Goal: Task Accomplishment & Management: Manage account settings

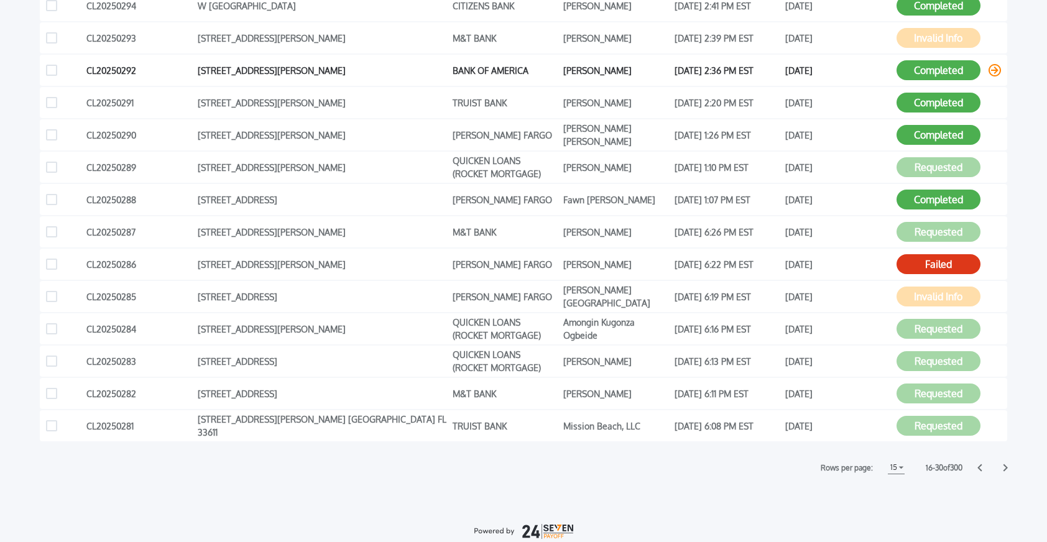
scroll to position [285, 0]
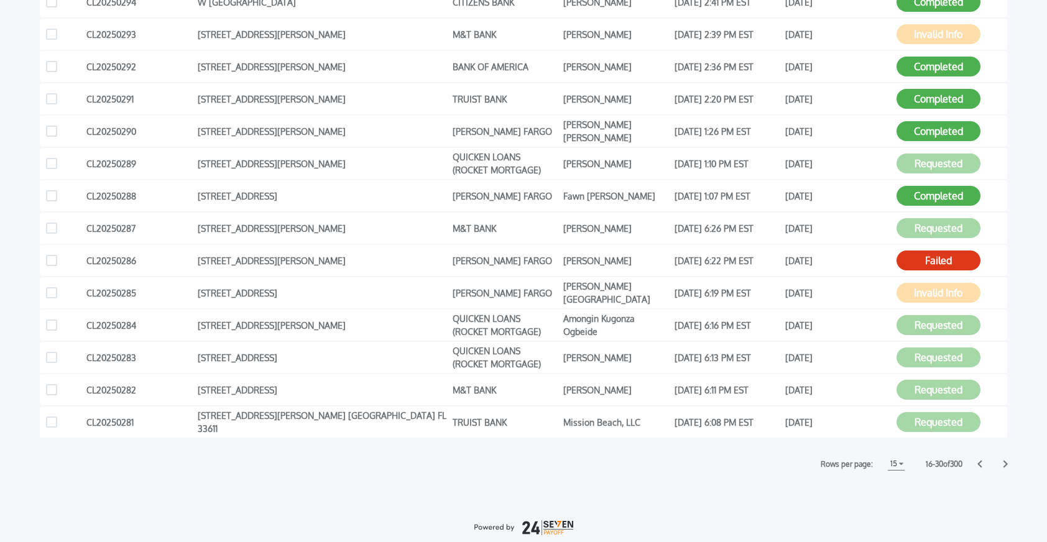
click at [1006, 461] on icon at bounding box center [1005, 464] width 5 height 8
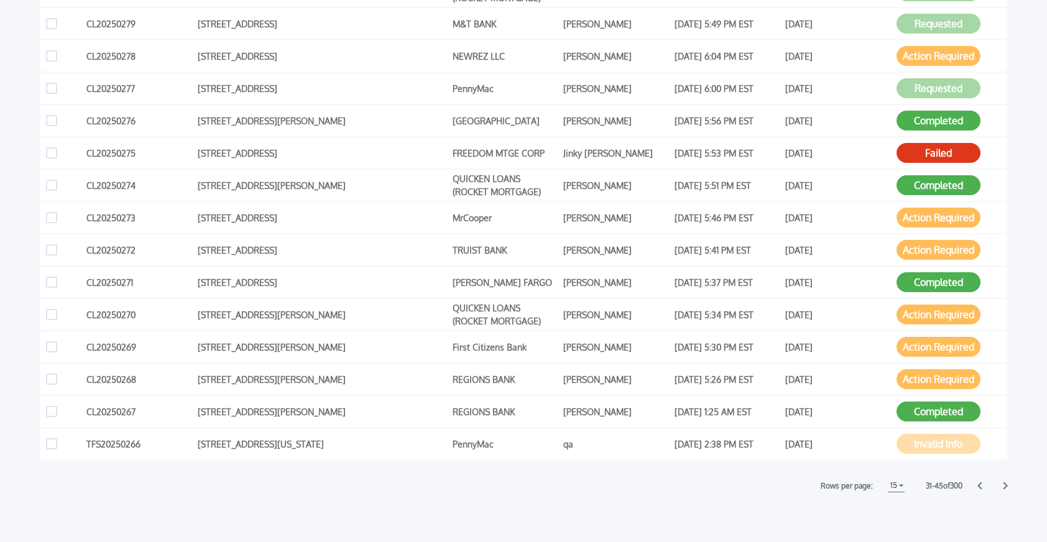
scroll to position [265, 0]
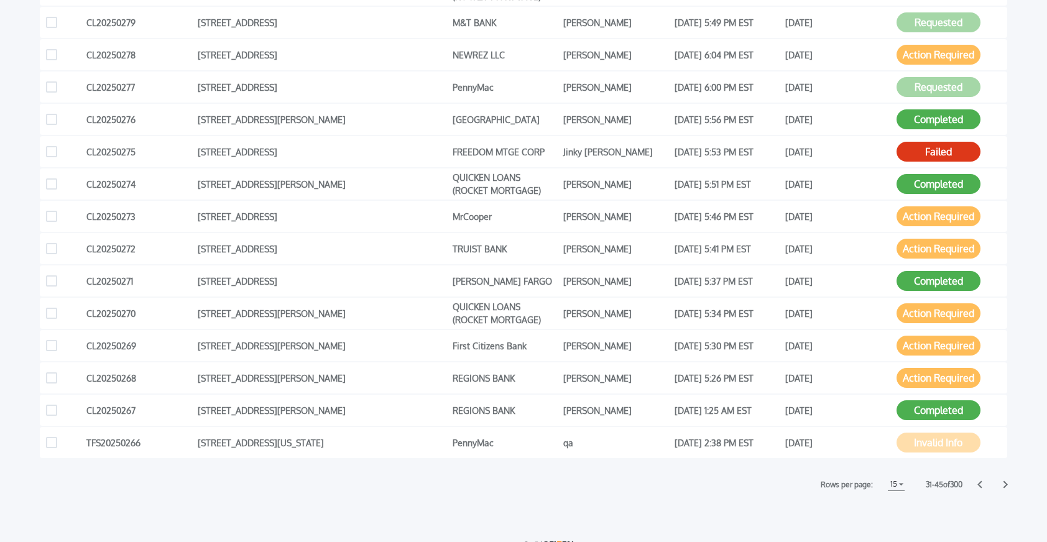
click at [1006, 484] on icon at bounding box center [1005, 484] width 4 height 7
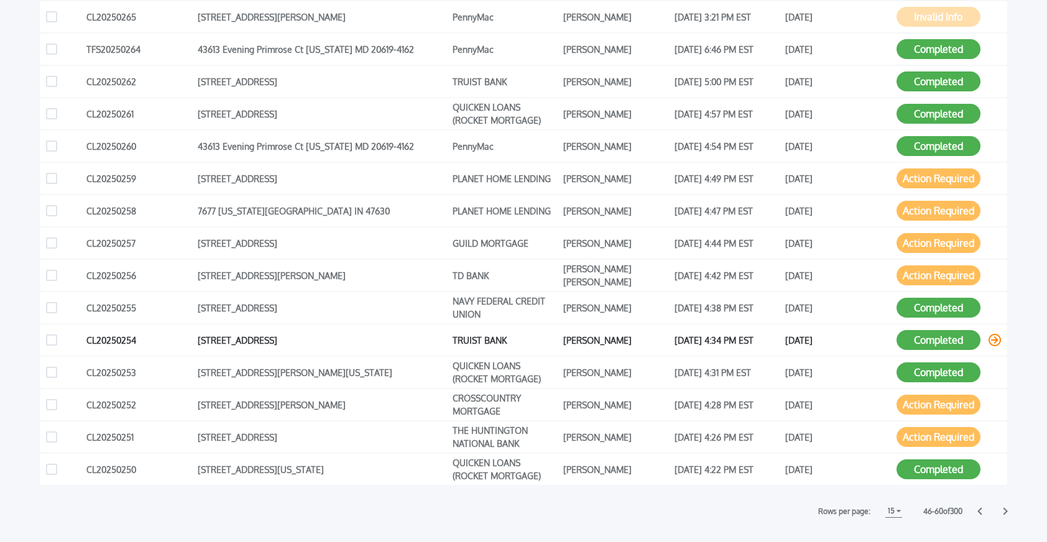
scroll to position [245, 0]
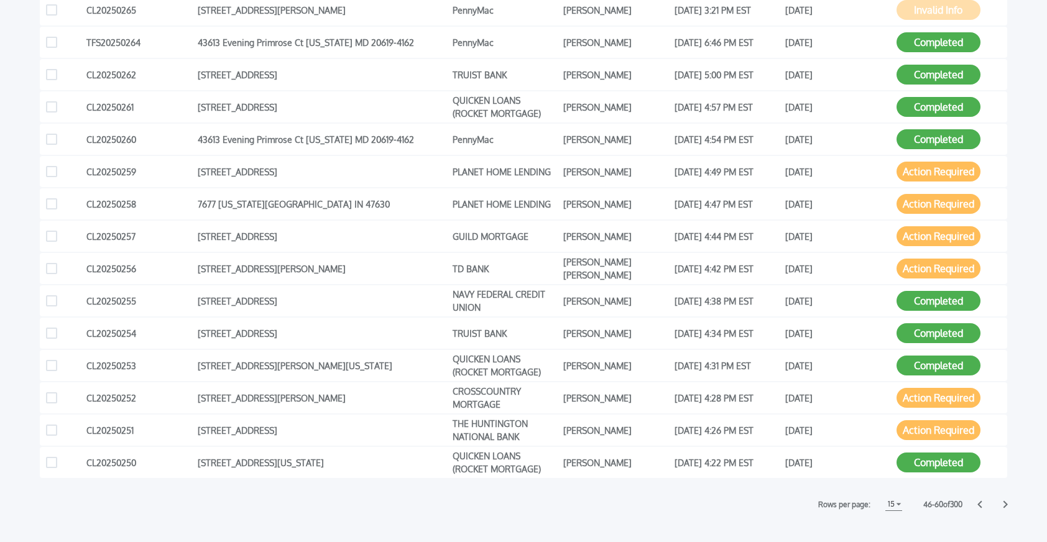
click at [1007, 505] on icon at bounding box center [1005, 504] width 4 height 7
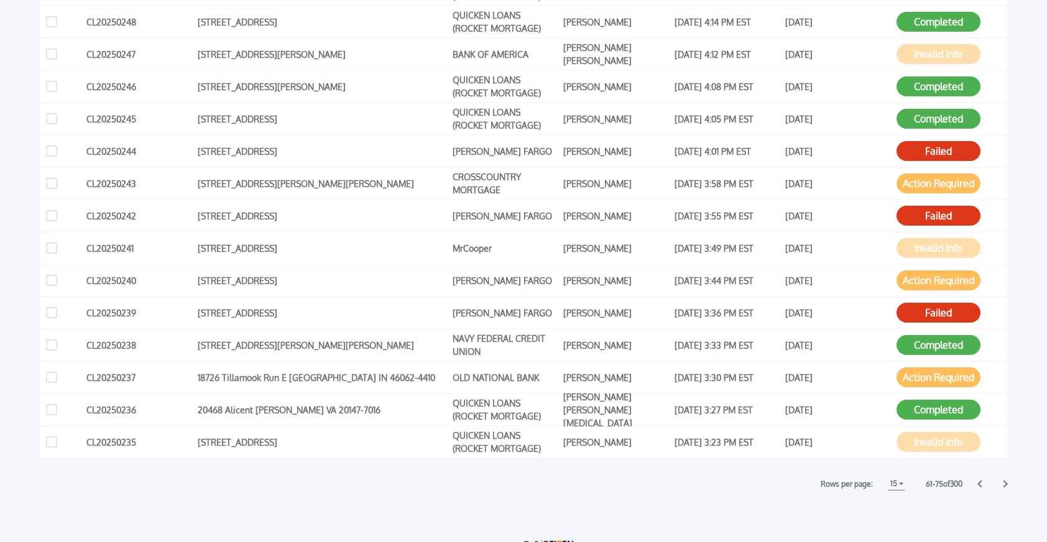
scroll to position [276, 0]
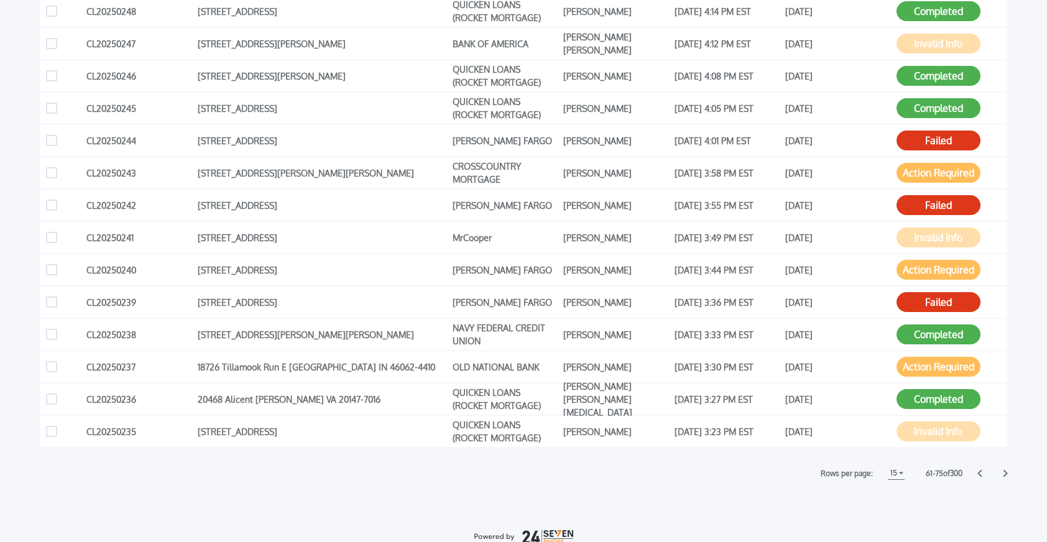
click at [1005, 474] on icon at bounding box center [1005, 473] width 4 height 7
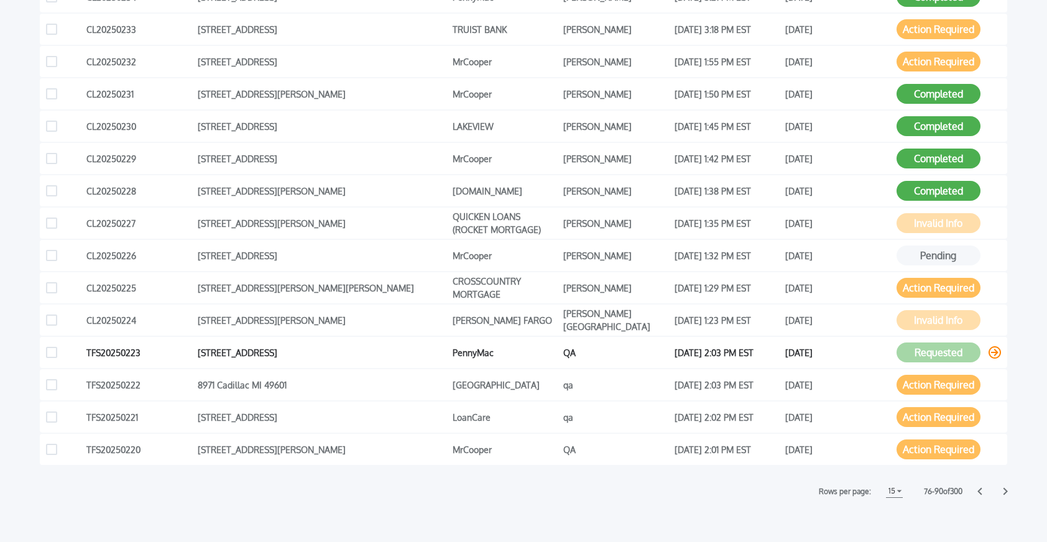
scroll to position [259, 0]
click at [1006, 491] on icon at bounding box center [1005, 490] width 4 height 7
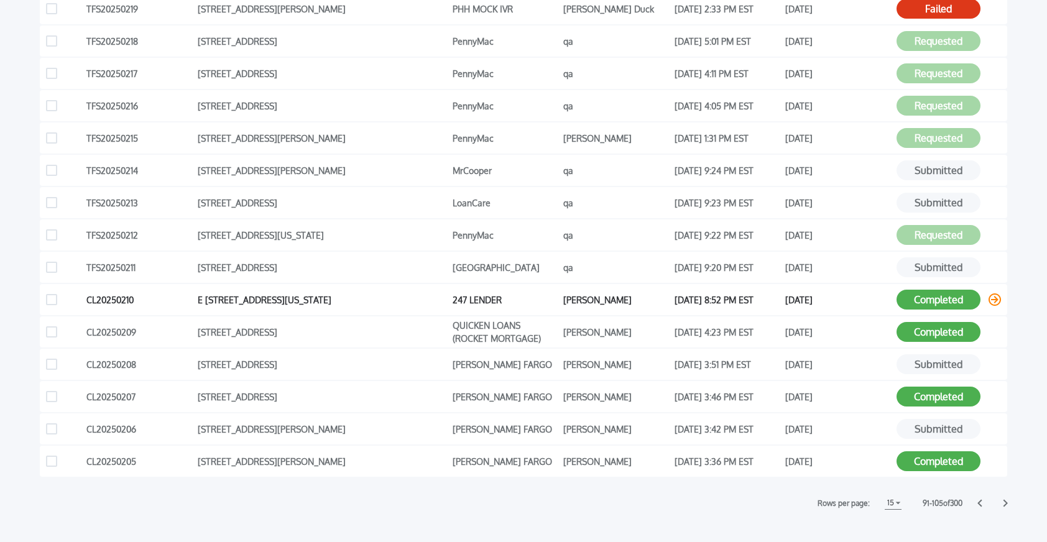
scroll to position [247, 0]
click at [1003, 499] on icon at bounding box center [1005, 503] width 5 height 8
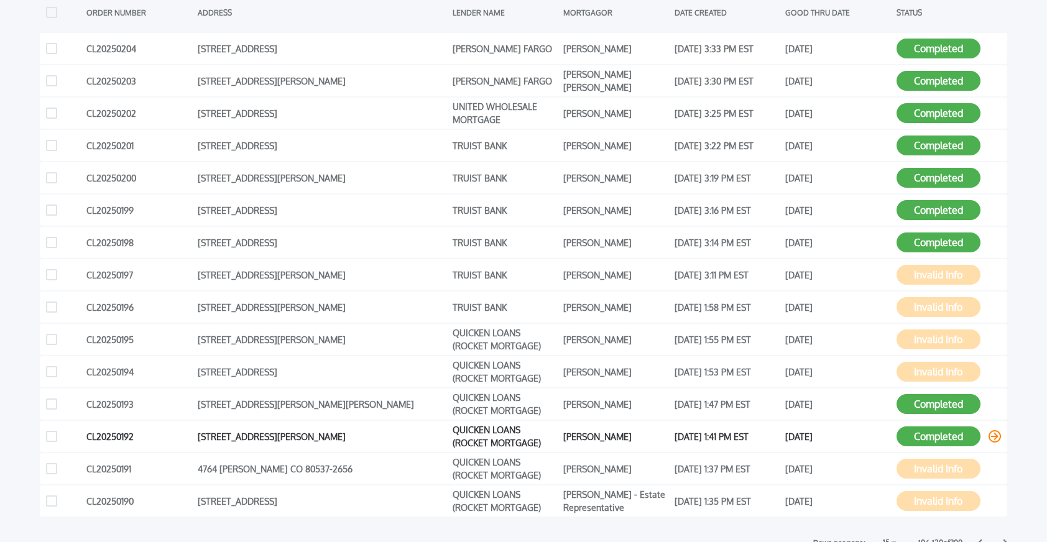
scroll to position [226, 0]
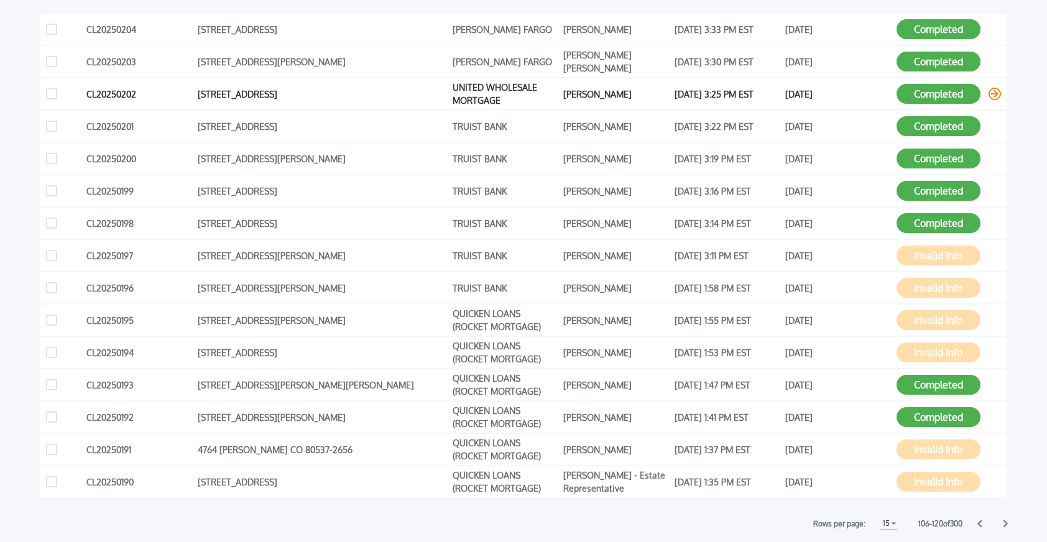
click at [993, 94] on icon at bounding box center [995, 94] width 12 height 12
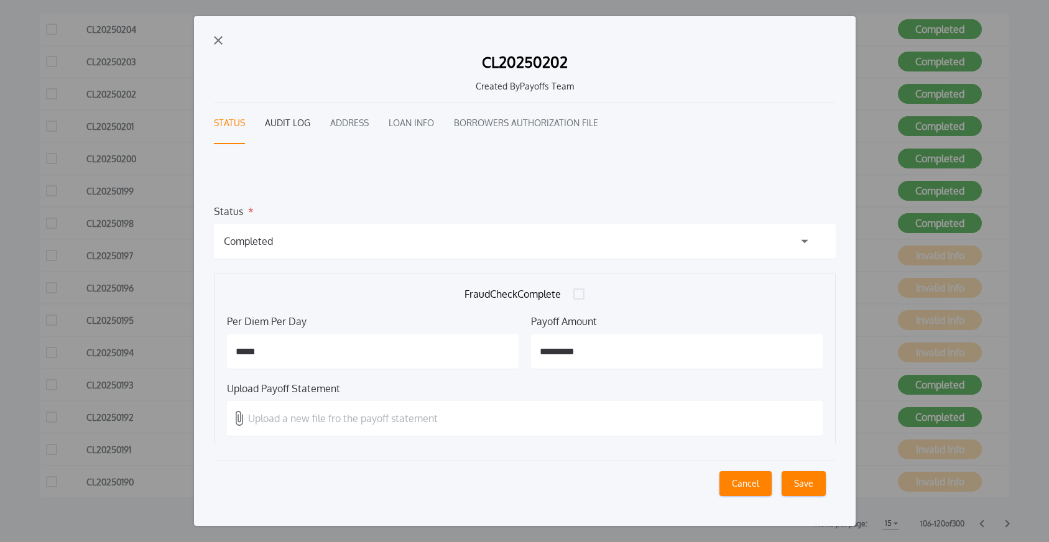
click at [296, 121] on button "Audit Log" at bounding box center [287, 123] width 45 height 41
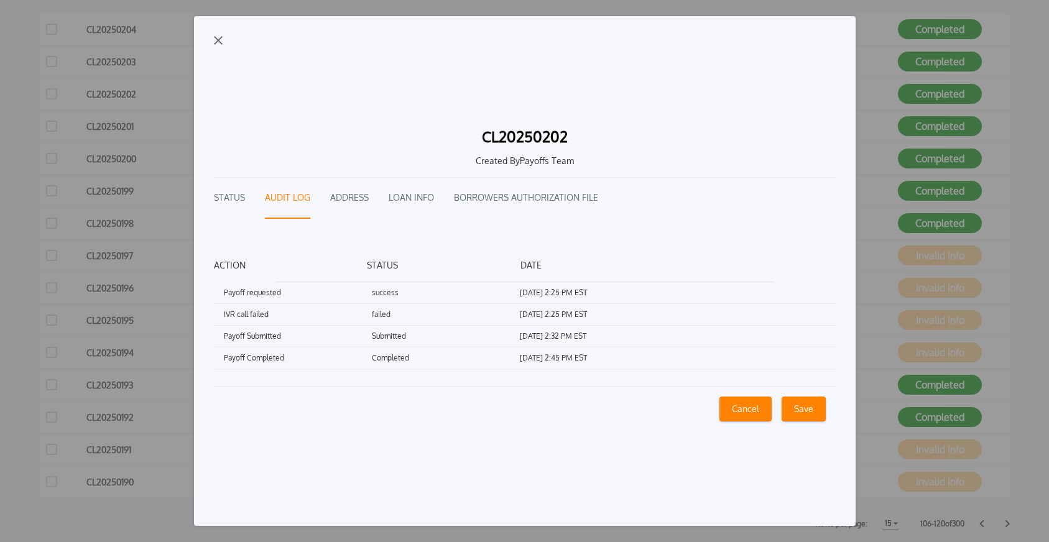
click at [216, 35] on div "CL20250202 Created By Payoffs Team Status Audit Log Address Loan Info Borrowers…" at bounding box center [524, 270] width 661 height 509
click at [217, 41] on img "button" at bounding box center [218, 40] width 9 height 9
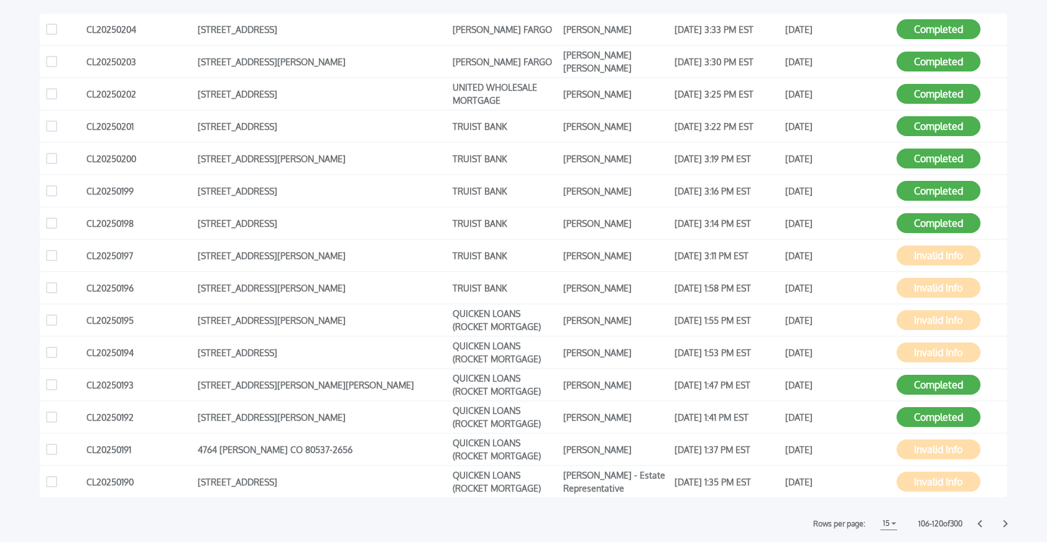
click at [880, 522] on h1 "15" at bounding box center [886, 523] width 12 height 15
click at [974, 523] on div "Rows per page: 15 15 5 5 10 10 15 15 106 - 120 of 300" at bounding box center [523, 523] width 967 height 13
click at [981, 523] on icon at bounding box center [979, 524] width 5 height 8
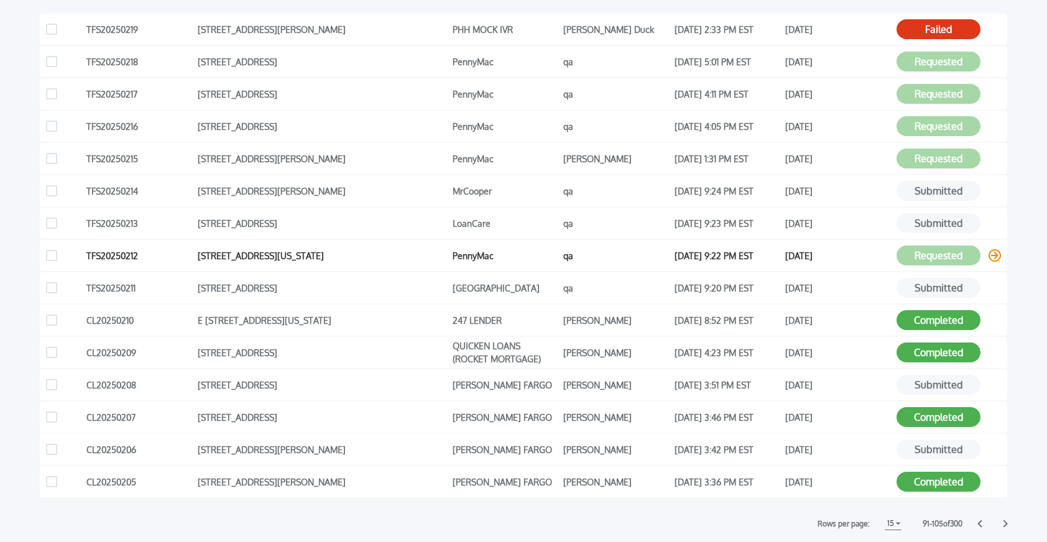
scroll to position [0, 0]
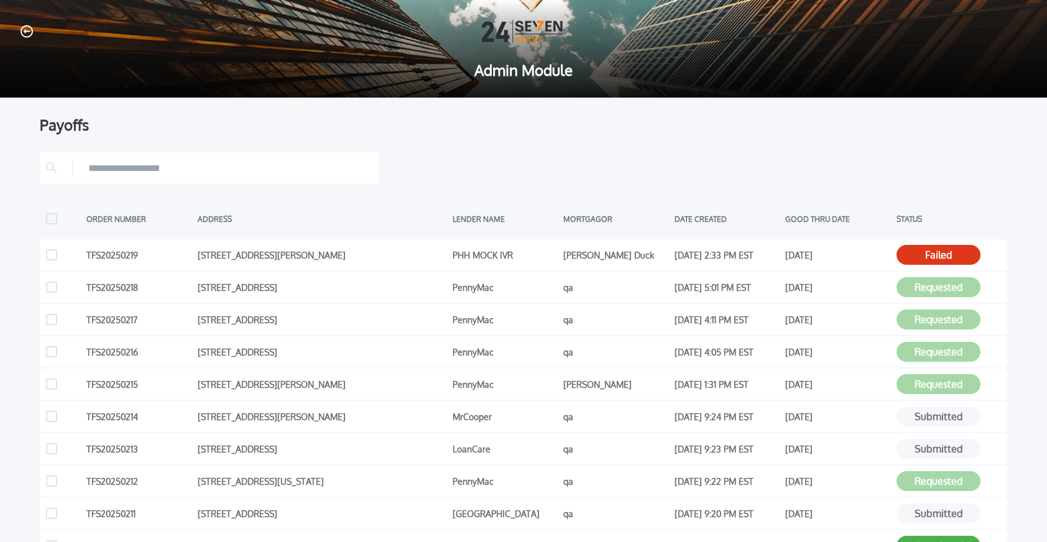
click at [28, 29] on icon "button" at bounding box center [27, 31] width 12 height 13
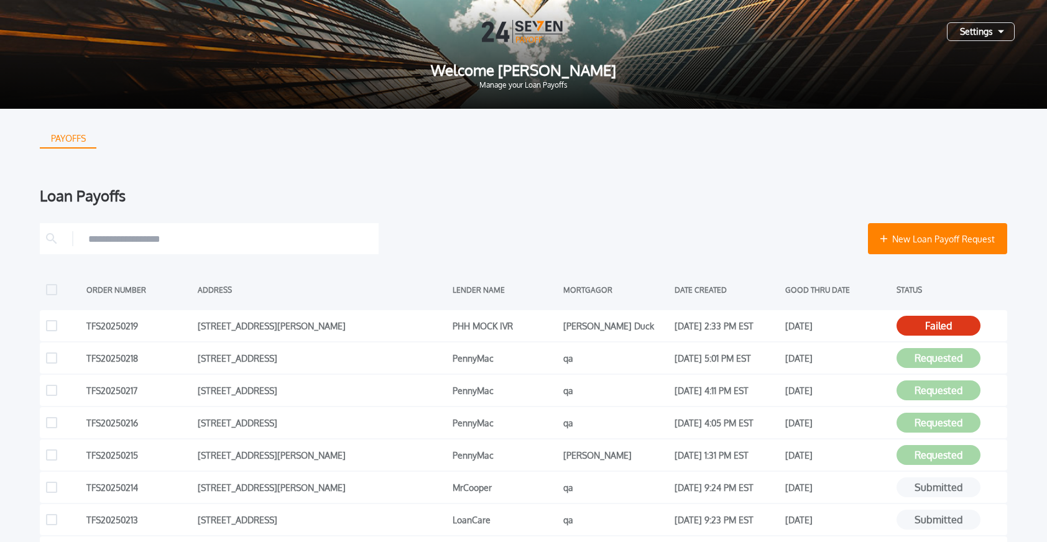
click at [790, 194] on div "Loan Payoffs" at bounding box center [523, 195] width 967 height 15
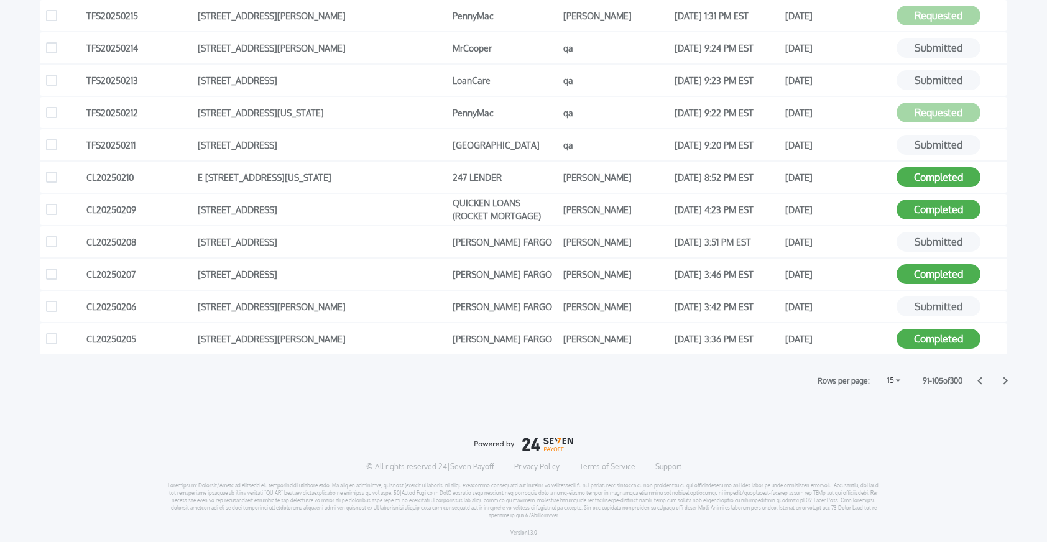
scroll to position [444, 0]
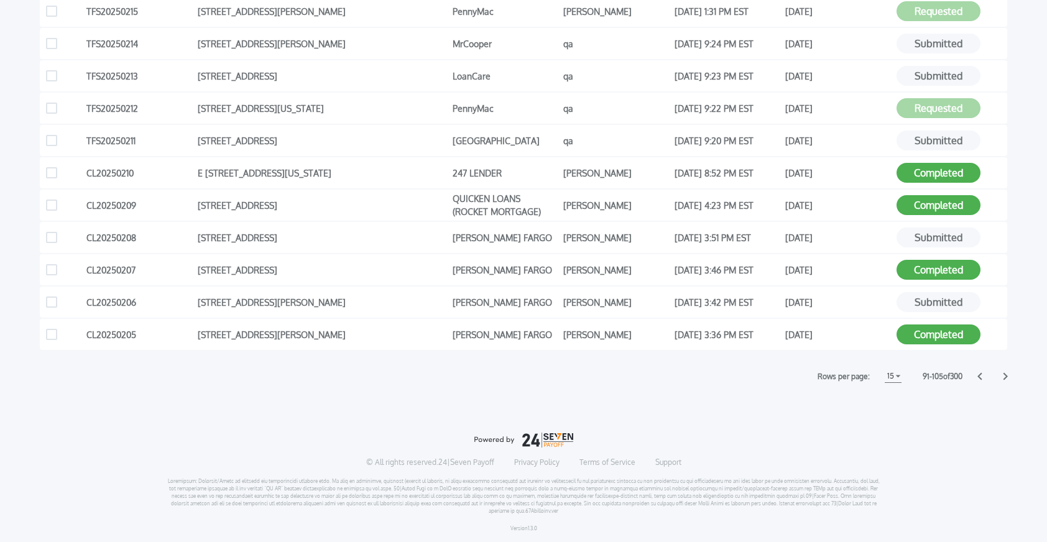
click at [979, 379] on icon at bounding box center [979, 376] width 5 height 8
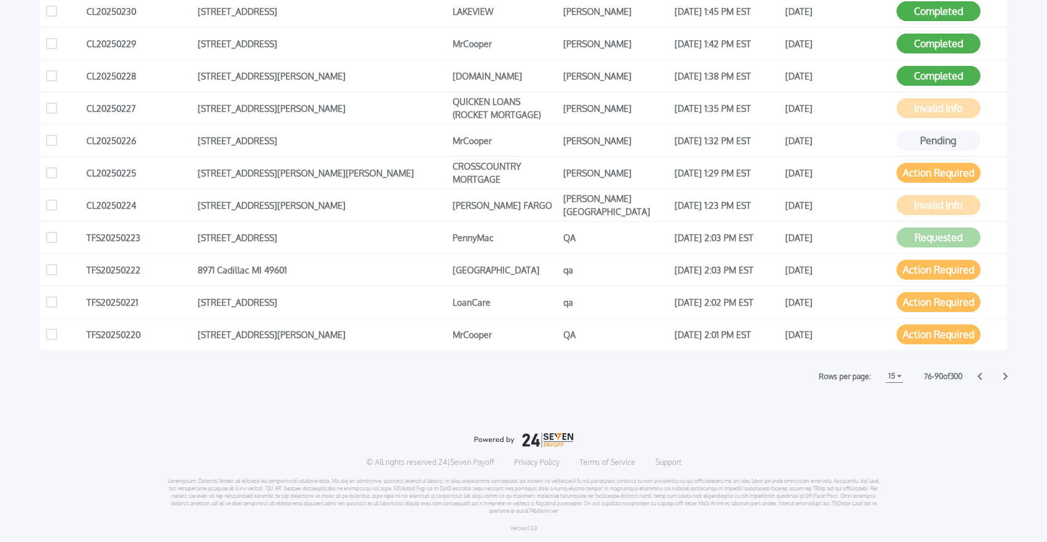
click at [979, 379] on icon at bounding box center [979, 376] width 5 height 8
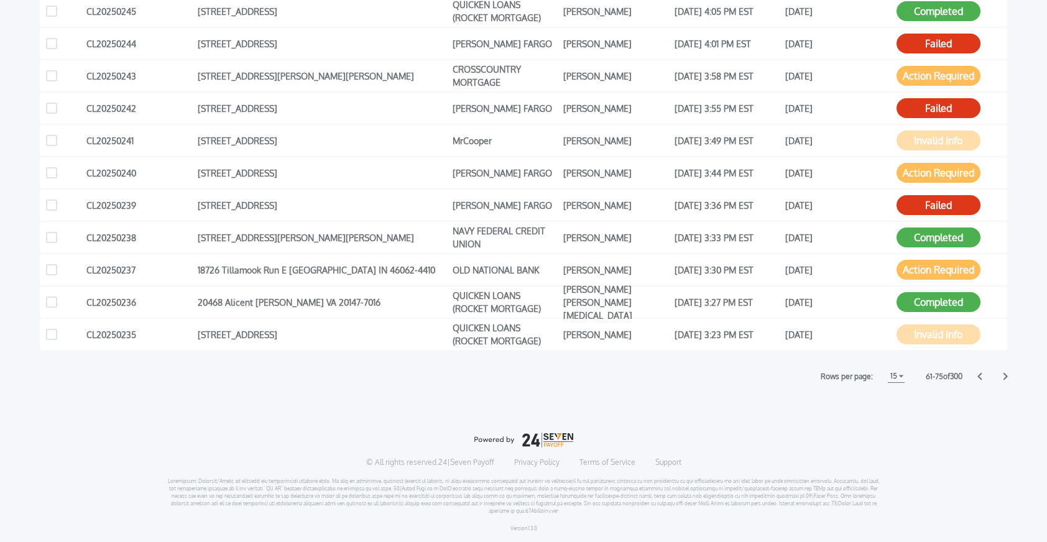
click at [979, 379] on icon at bounding box center [979, 376] width 5 height 8
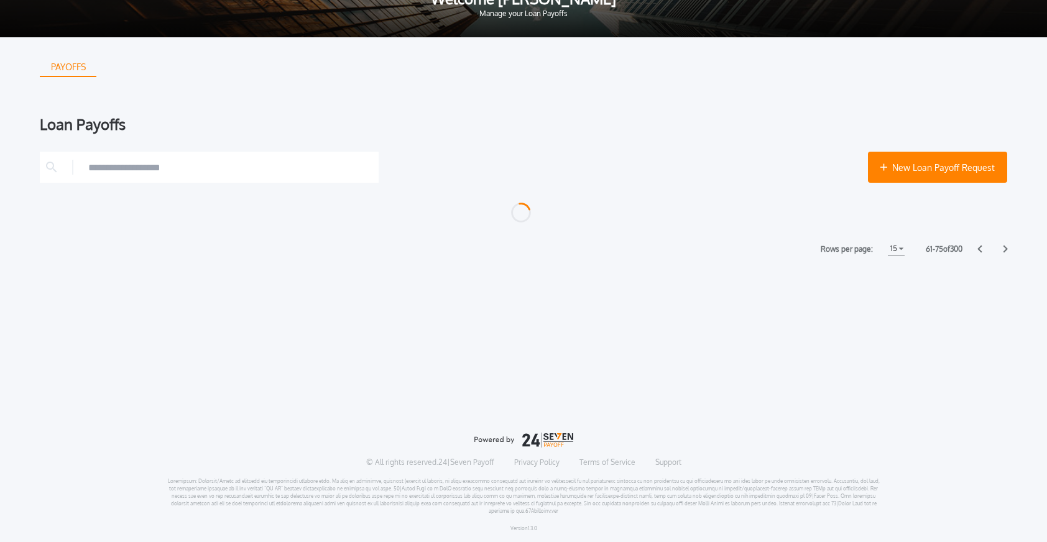
scroll to position [71, 0]
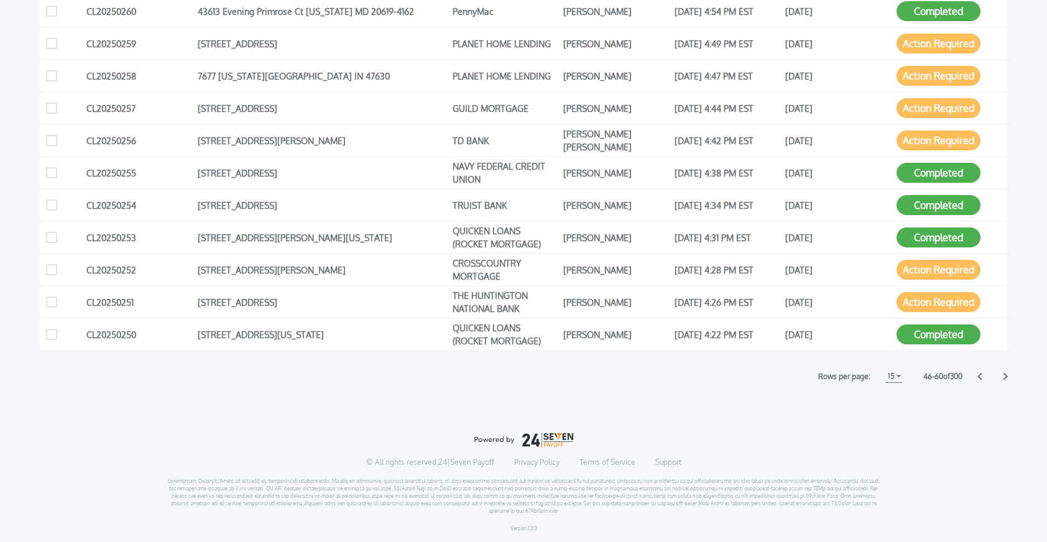
click at [979, 379] on icon at bounding box center [979, 376] width 5 height 8
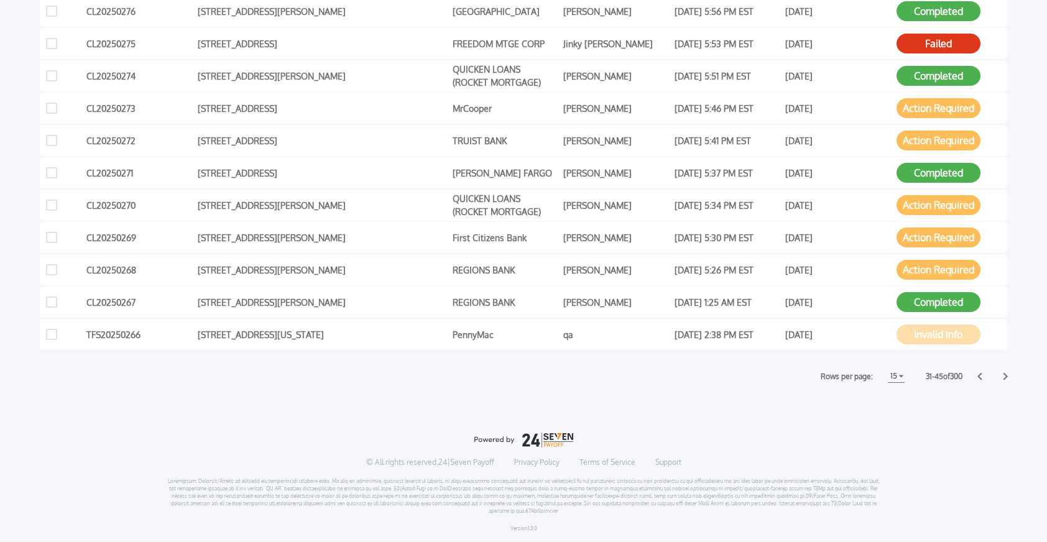
click at [979, 379] on icon at bounding box center [979, 376] width 5 height 8
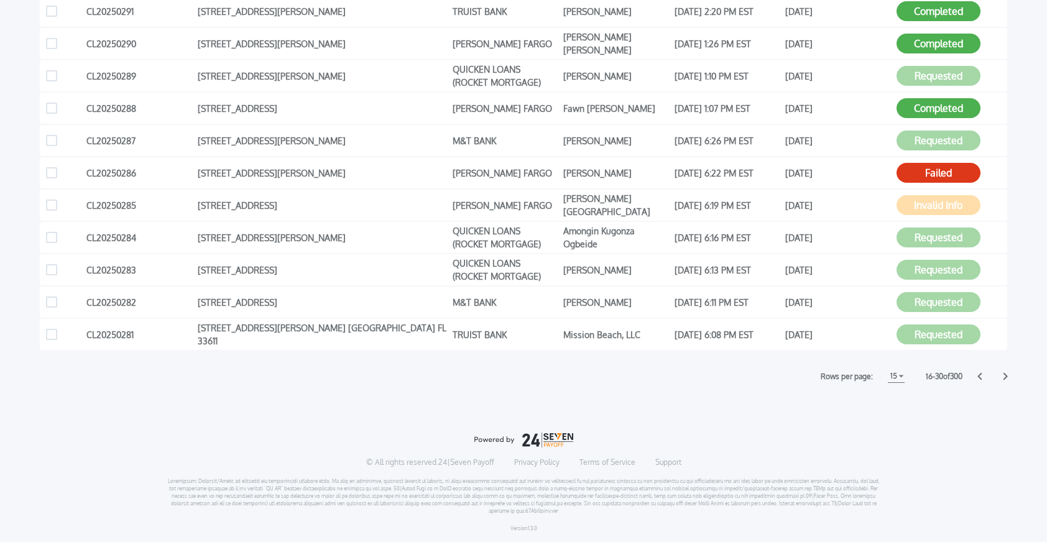
click at [979, 379] on icon at bounding box center [979, 376] width 5 height 8
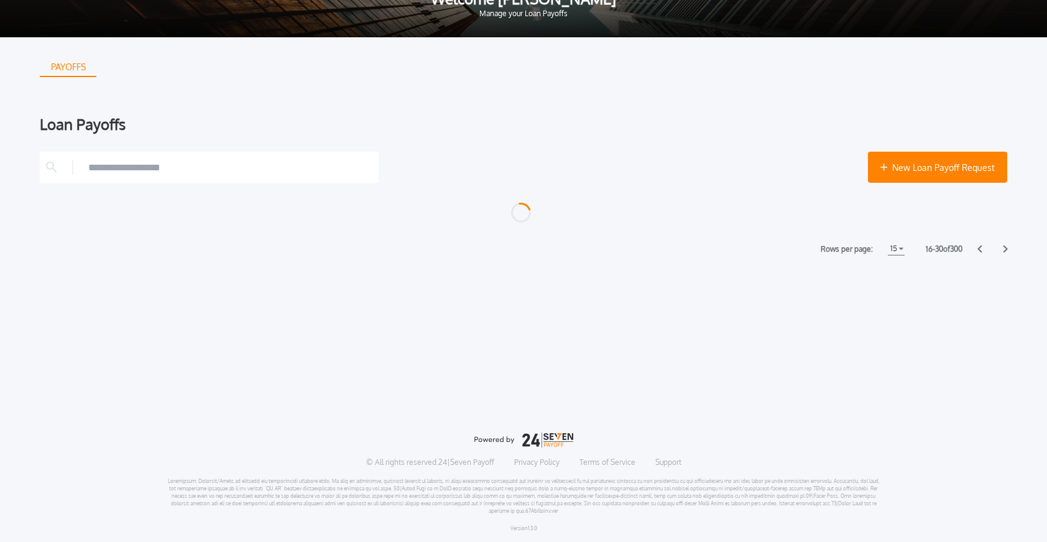
scroll to position [444, 0]
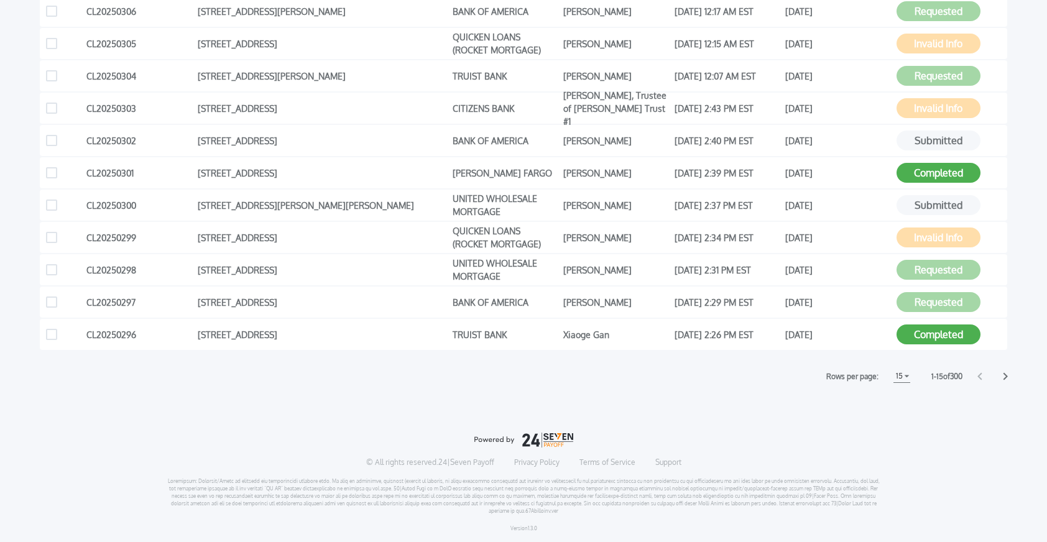
click at [979, 379] on icon at bounding box center [979, 376] width 5 height 8
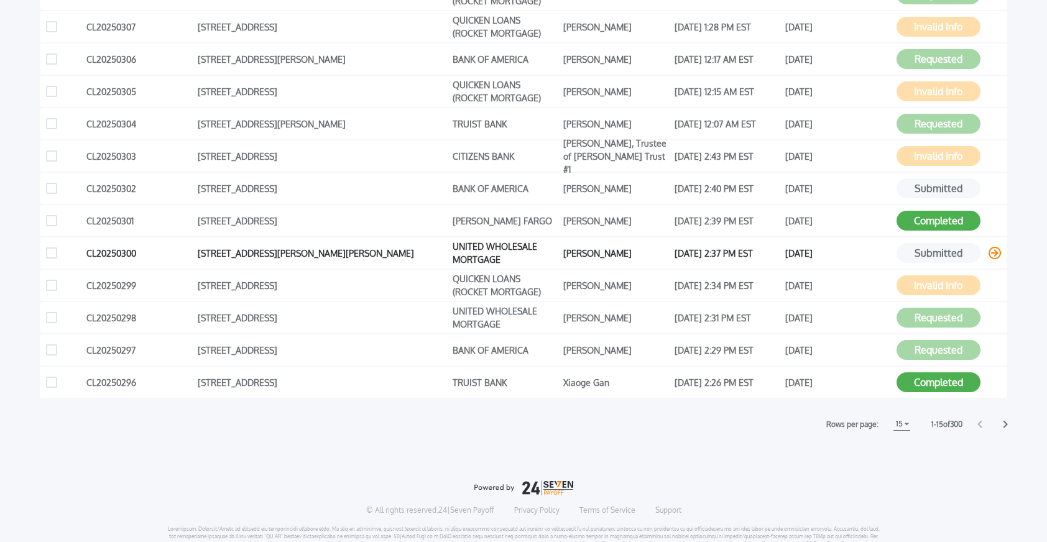
scroll to position [397, 0]
click at [978, 425] on icon at bounding box center [979, 424] width 5 height 8
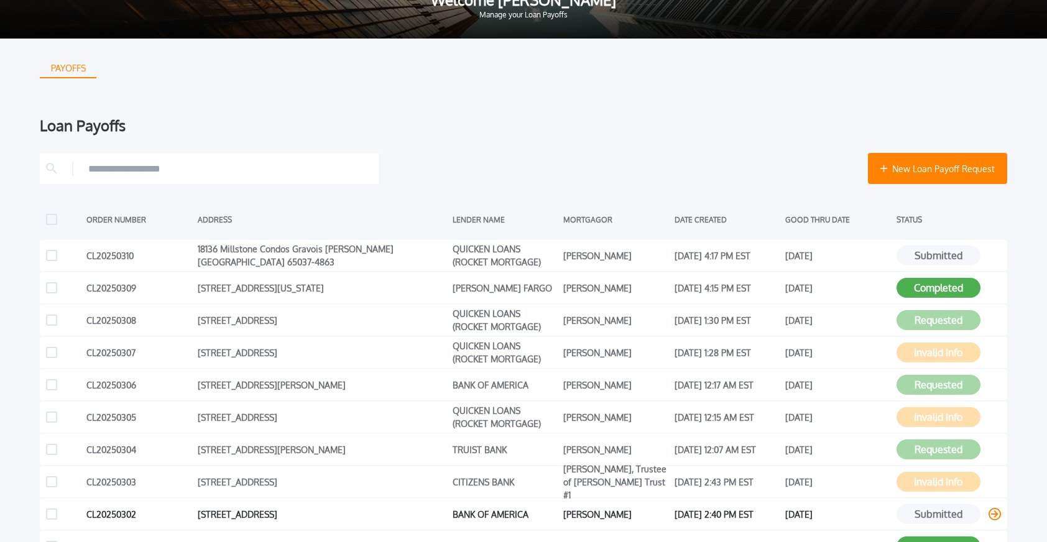
scroll to position [78, 0]
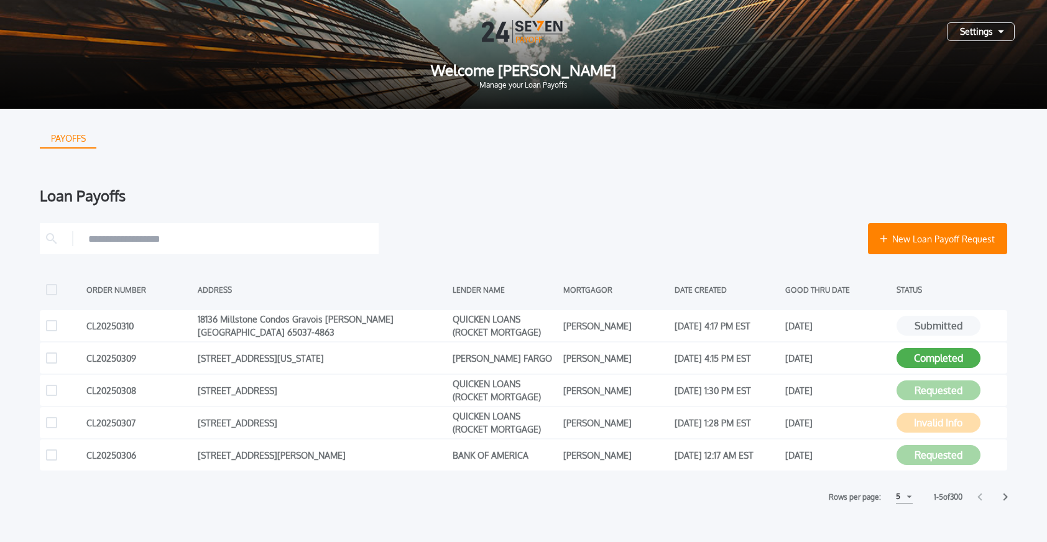
click at [992, 28] on div "Settings" at bounding box center [981, 31] width 68 height 19
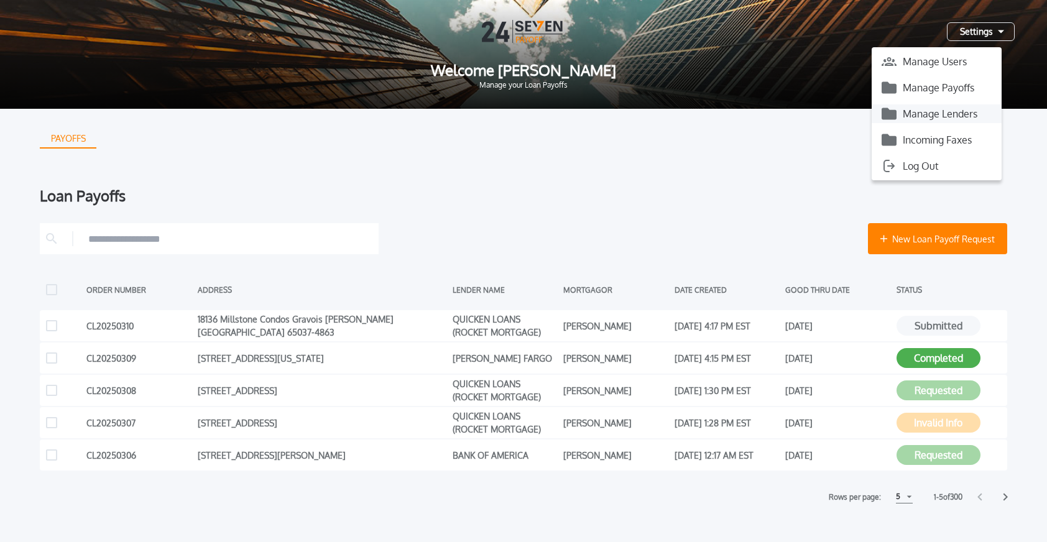
click at [938, 113] on button "Manage Lenders" at bounding box center [937, 113] width 130 height 19
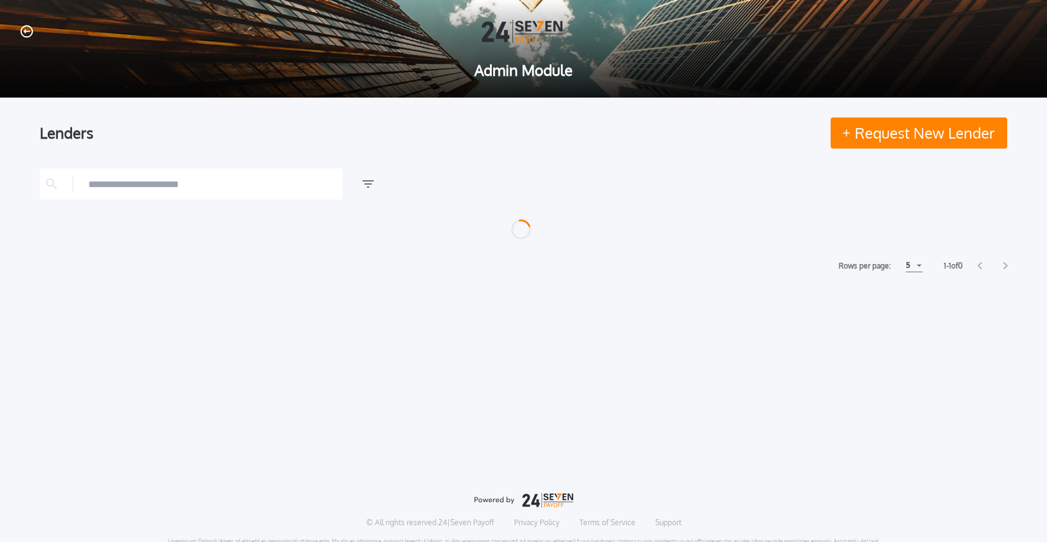
click at [29, 34] on icon "button" at bounding box center [27, 31] width 12 height 13
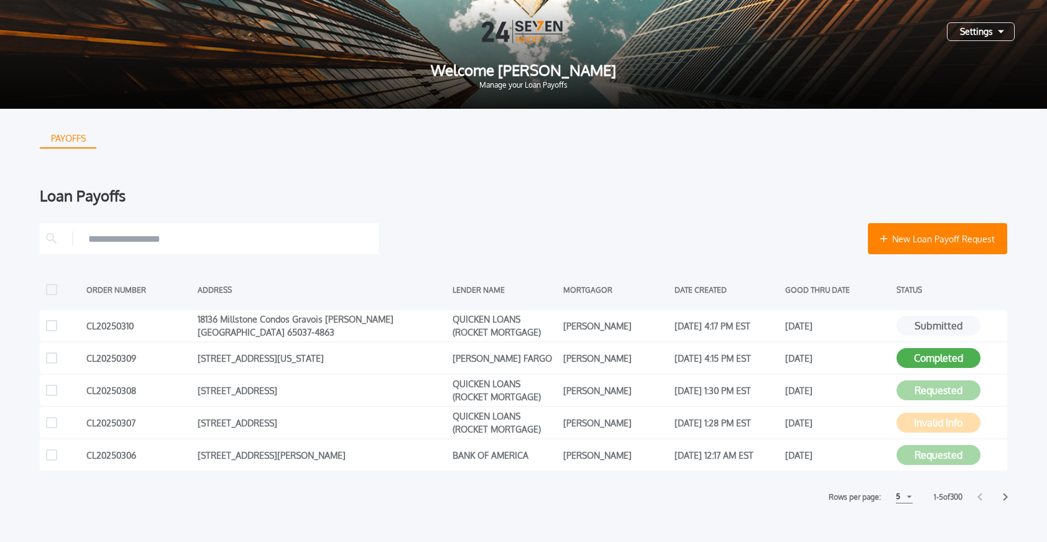
click at [980, 33] on div "Settings" at bounding box center [981, 31] width 68 height 19
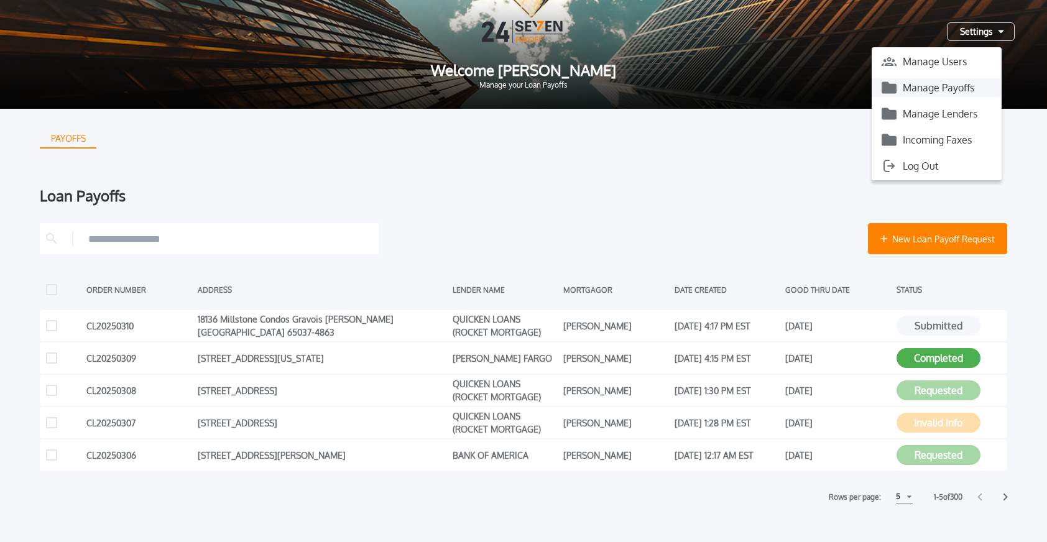
click at [944, 85] on button "Manage Payoffs" at bounding box center [937, 87] width 130 height 19
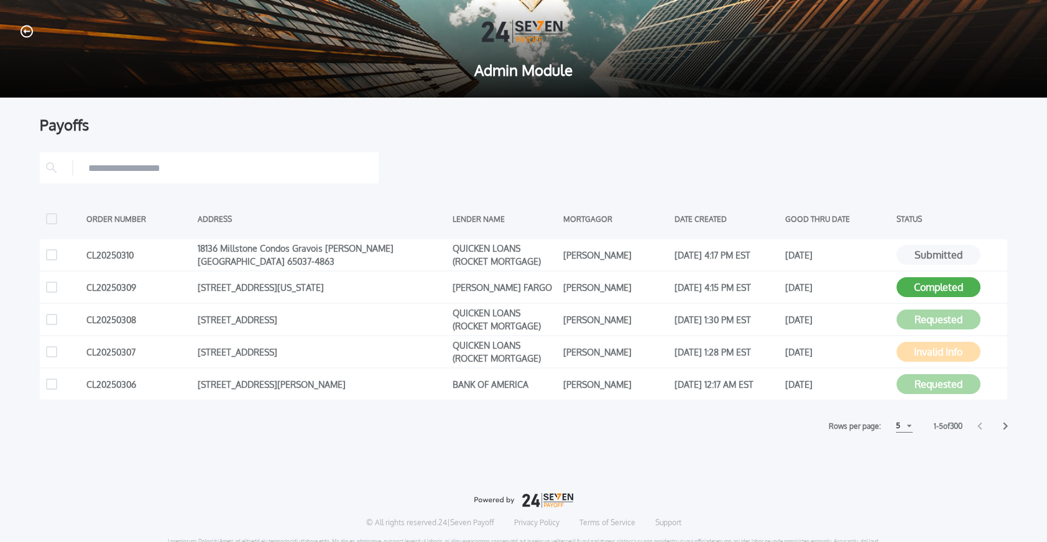
click at [899, 428] on div "5" at bounding box center [904, 426] width 17 height 13
click at [898, 476] on h1 "15" at bounding box center [904, 473] width 12 height 15
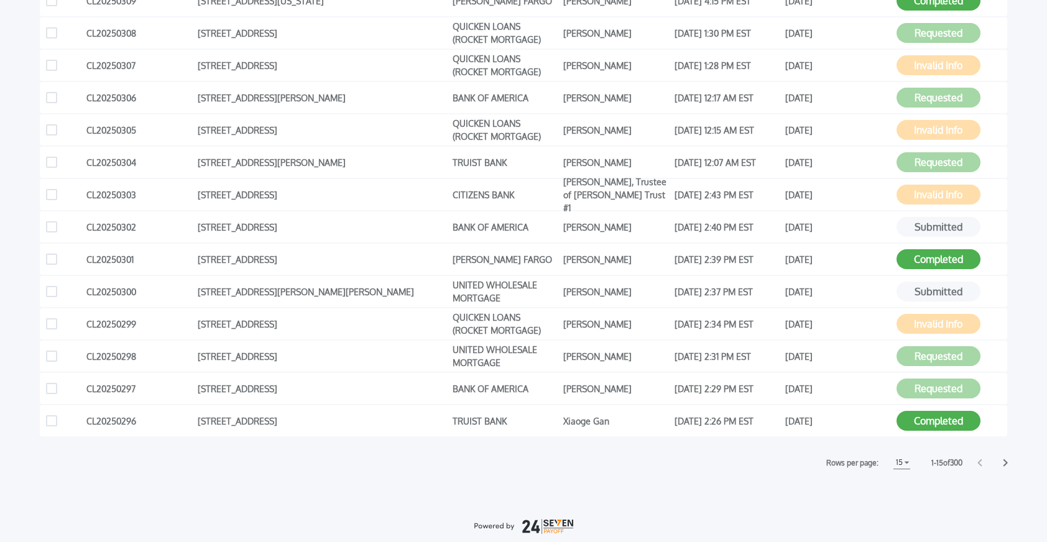
scroll to position [293, 0]
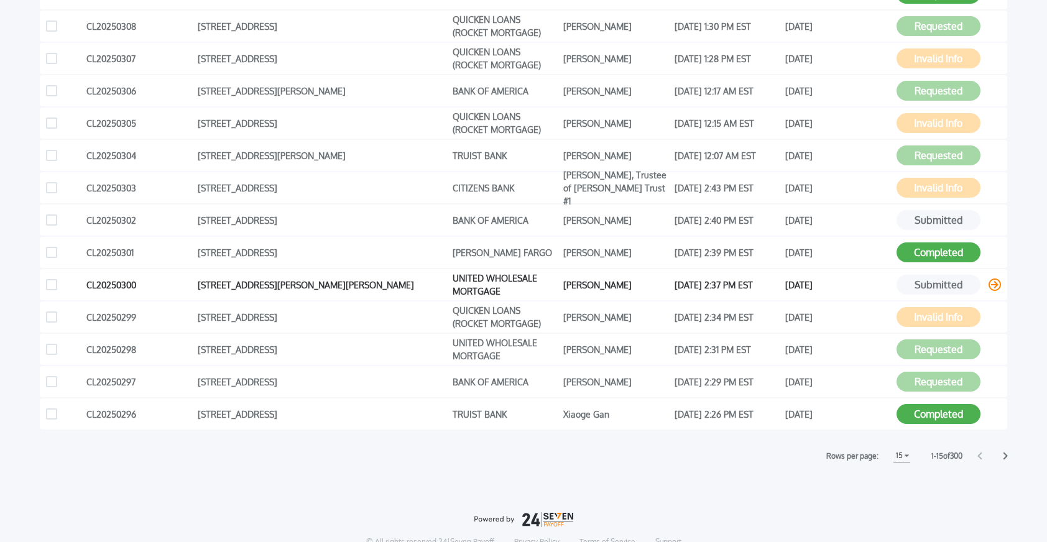
click at [997, 287] on icon at bounding box center [995, 285] width 12 height 12
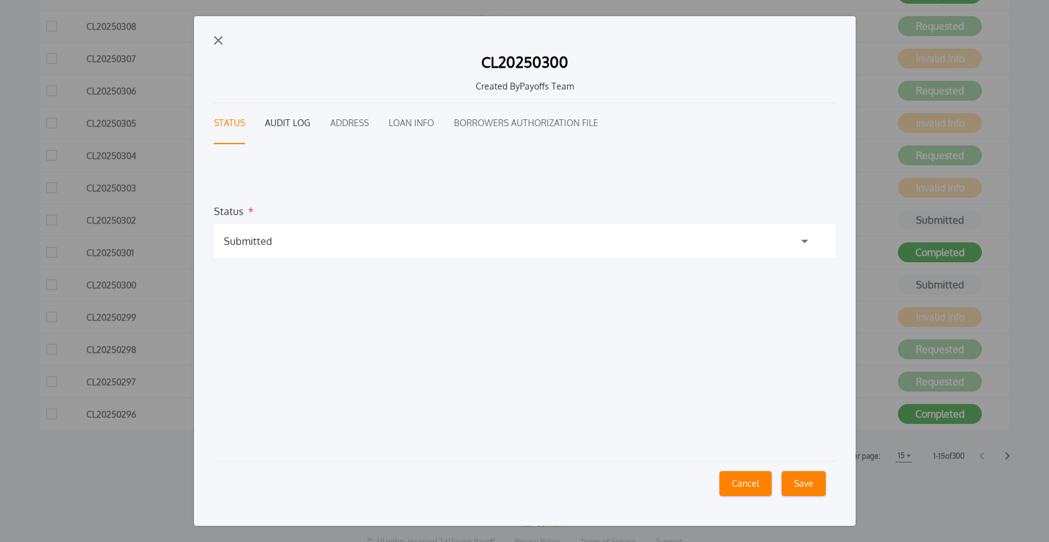
click at [286, 122] on button "Audit Log" at bounding box center [287, 123] width 45 height 41
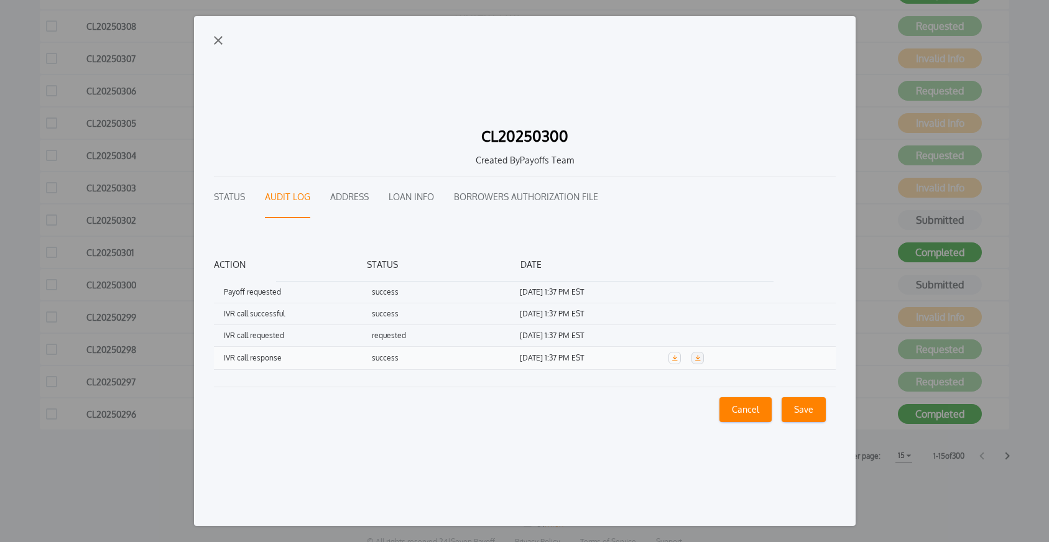
click at [698, 362] on link "button" at bounding box center [697, 358] width 12 height 12
click at [216, 39] on img "button" at bounding box center [218, 40] width 9 height 9
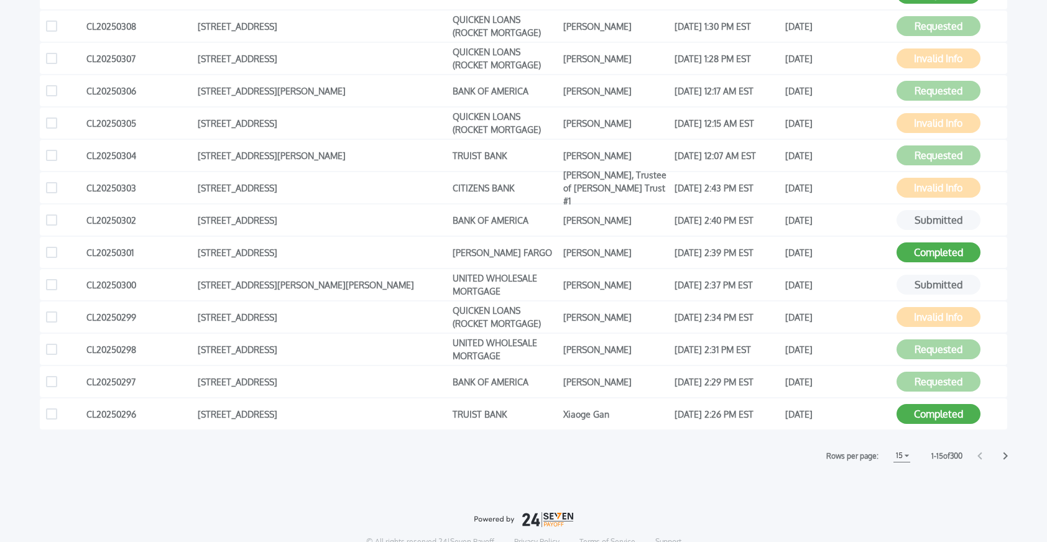
click at [1005, 453] on icon at bounding box center [1005, 456] width 4 height 7
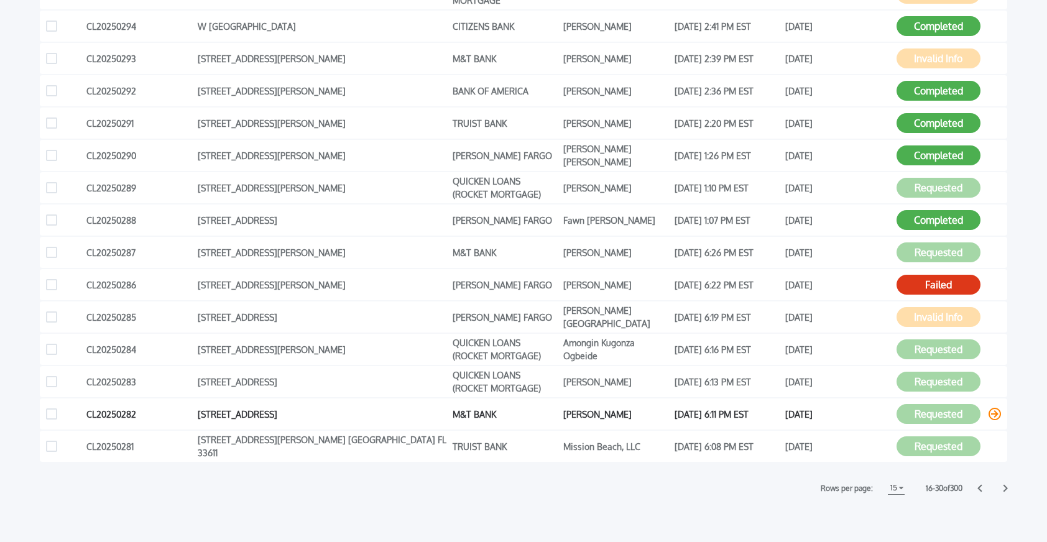
scroll to position [267, 0]
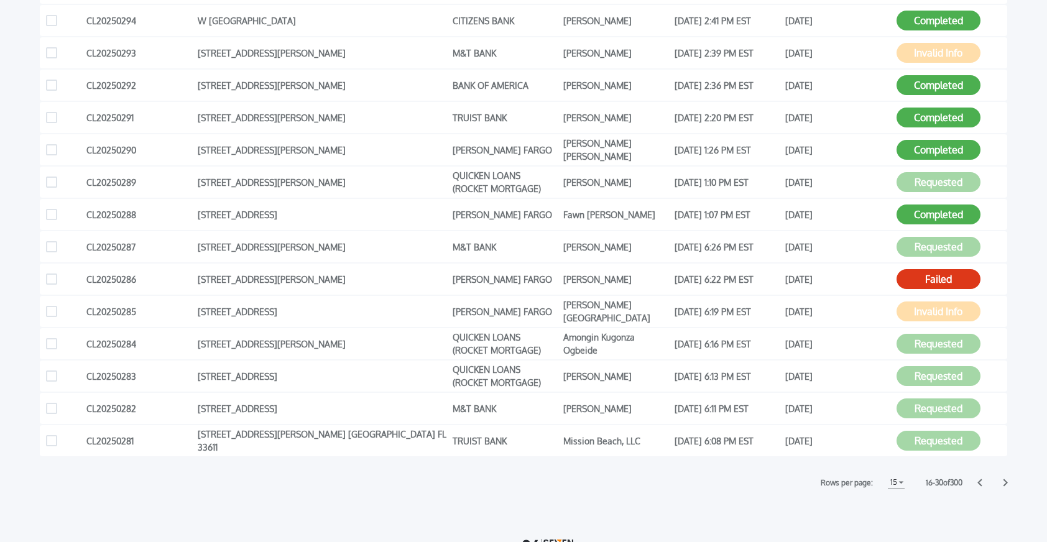
click at [980, 481] on icon at bounding box center [979, 483] width 5 height 8
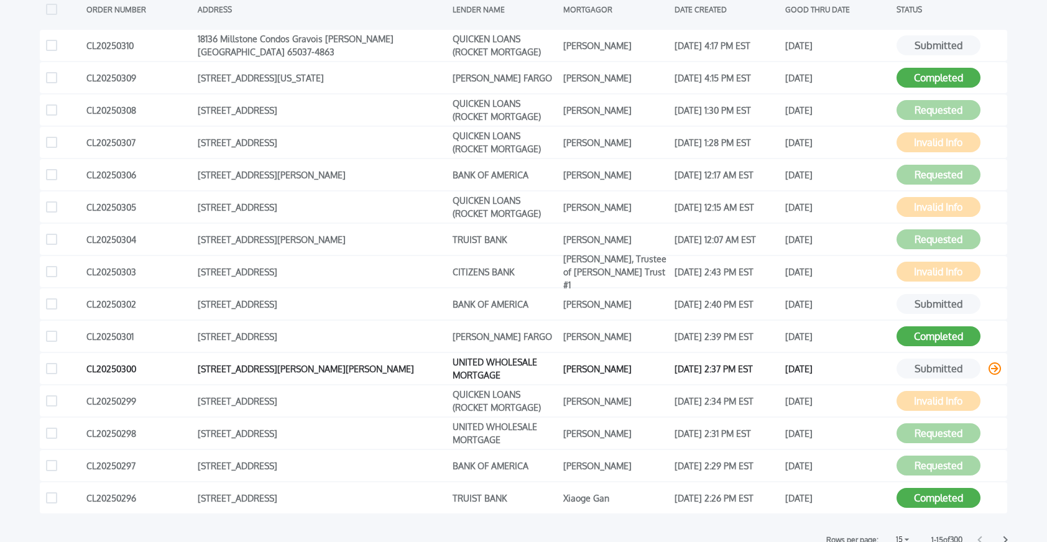
scroll to position [237, 0]
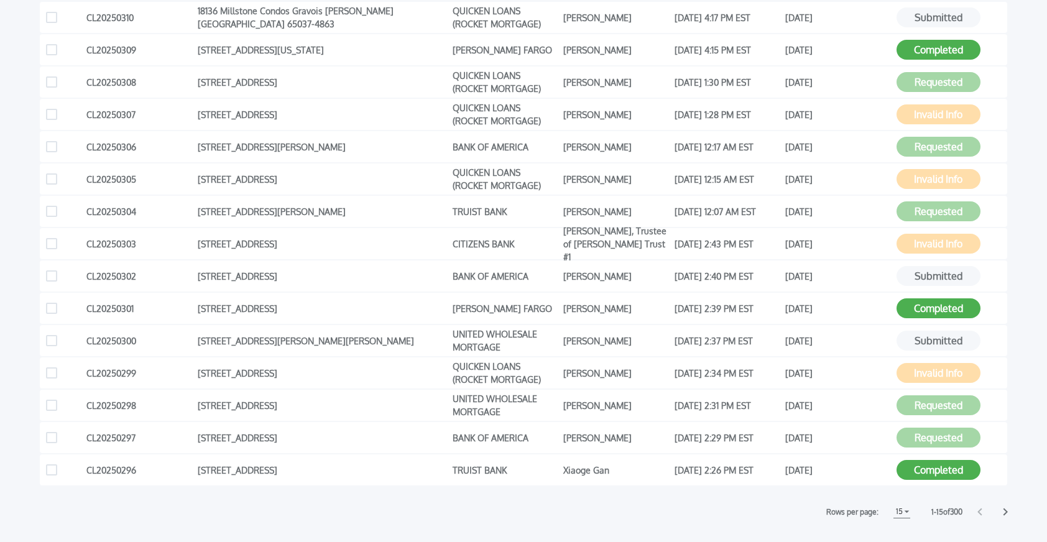
click at [1003, 514] on icon at bounding box center [1005, 512] width 5 height 8
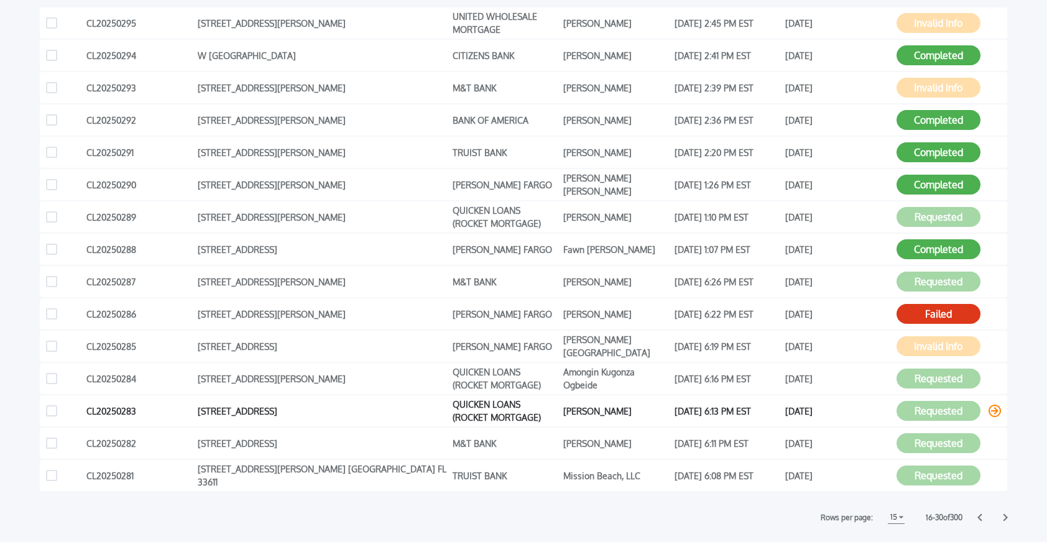
scroll to position [251, 0]
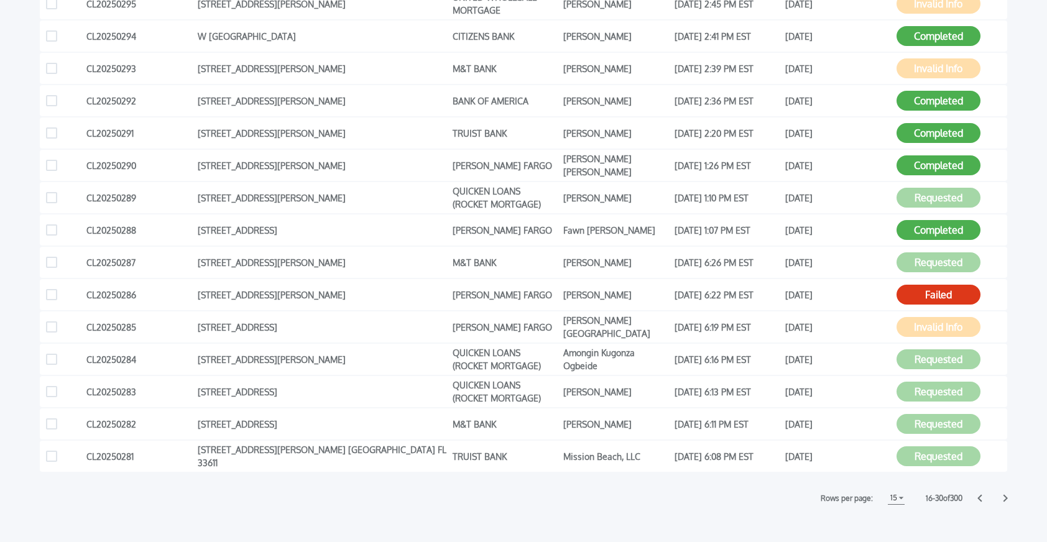
click at [979, 499] on icon at bounding box center [979, 498] width 4 height 7
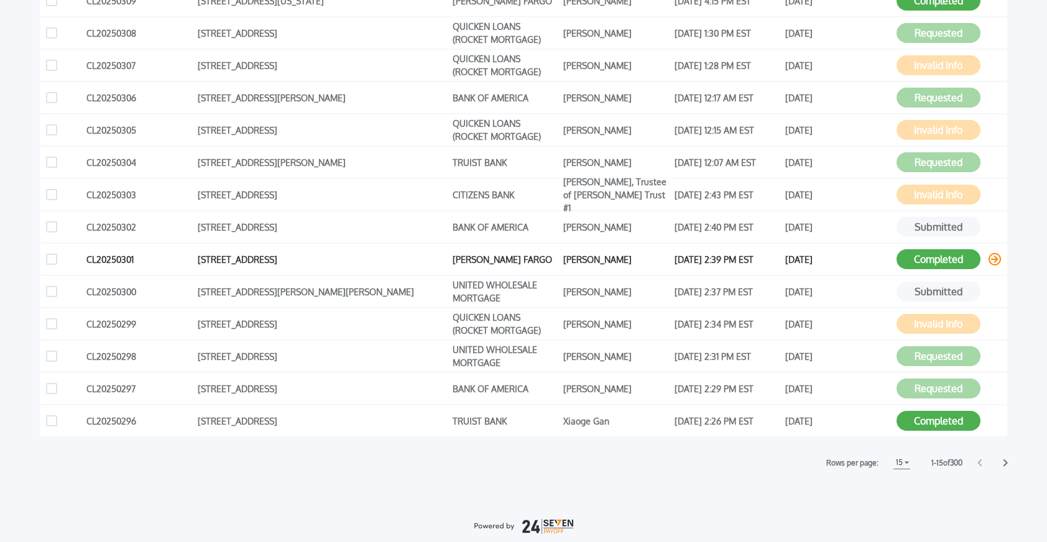
scroll to position [287, 0]
